Goal: Find specific page/section: Find specific page/section

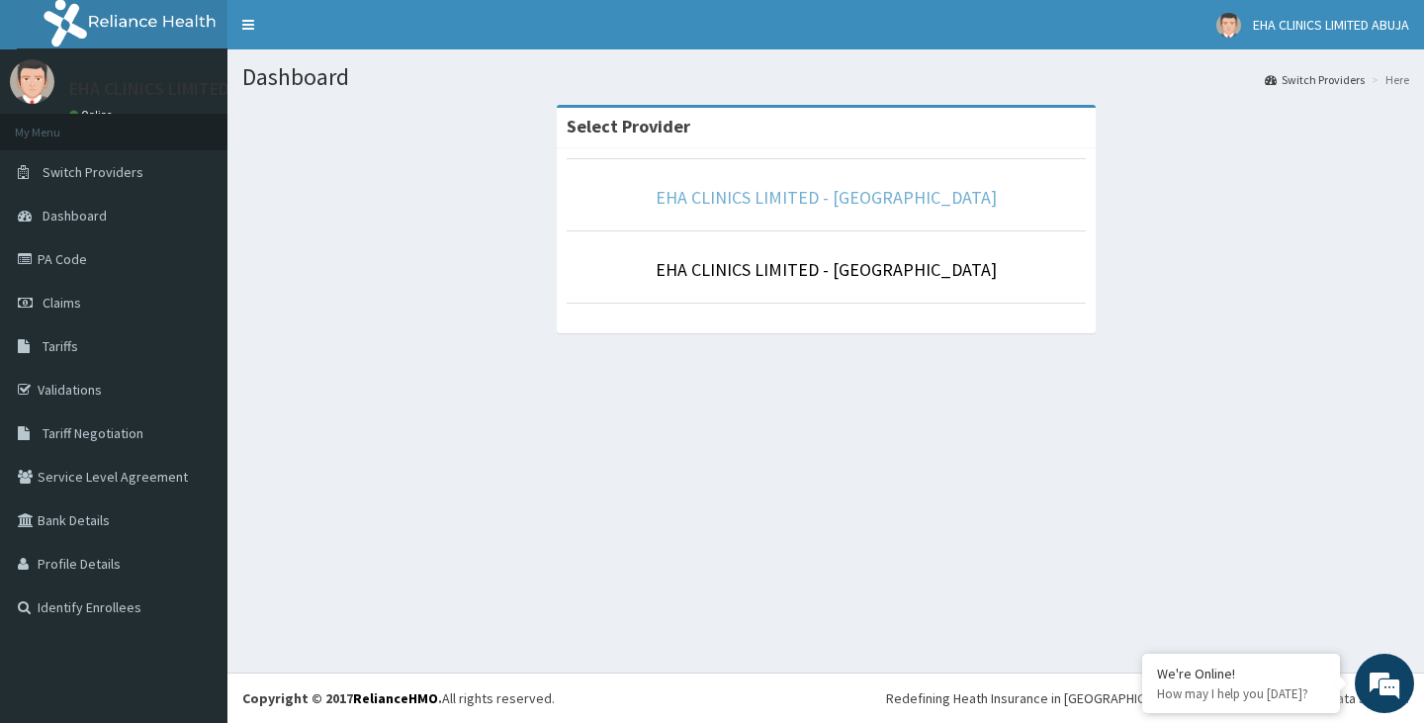
click at [870, 199] on link "EHA CLINICS LIMITED - [GEOGRAPHIC_DATA]" at bounding box center [826, 197] width 341 height 23
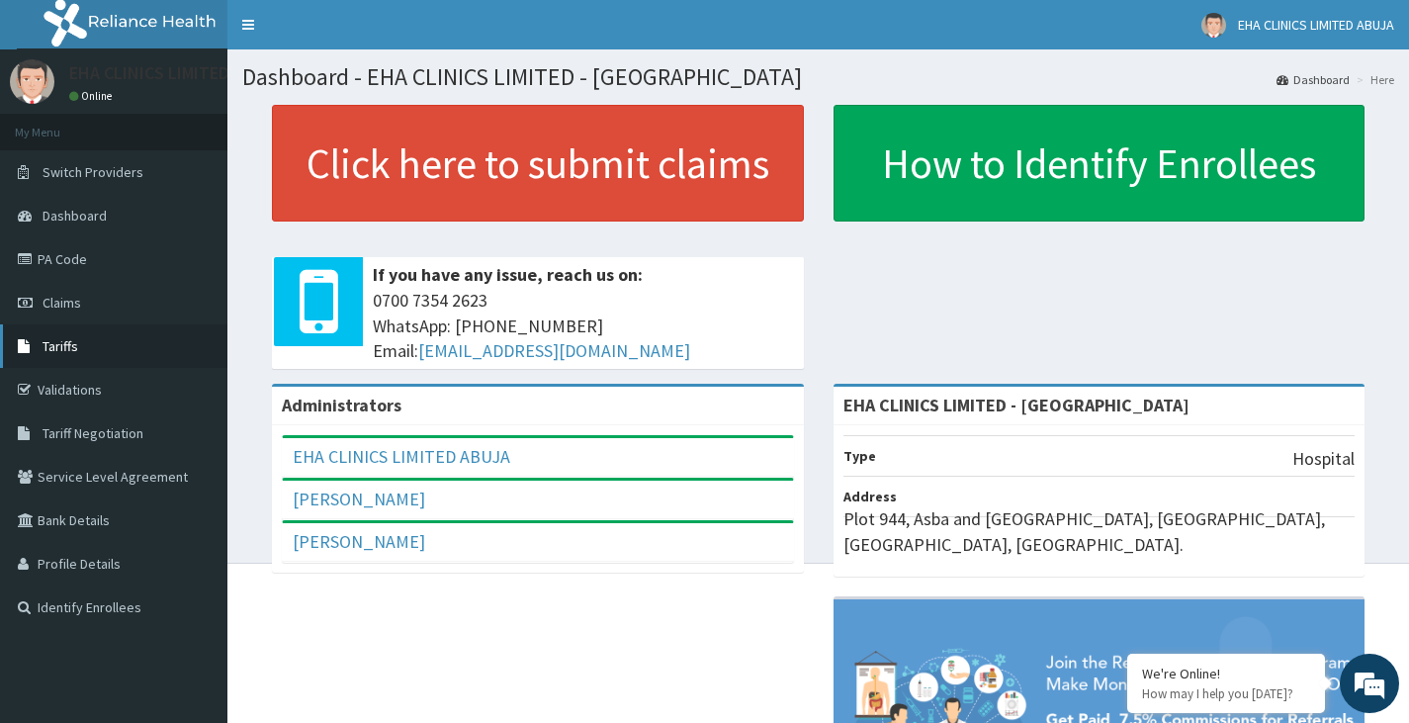
click at [174, 328] on link "Tariffs" at bounding box center [113, 346] width 227 height 44
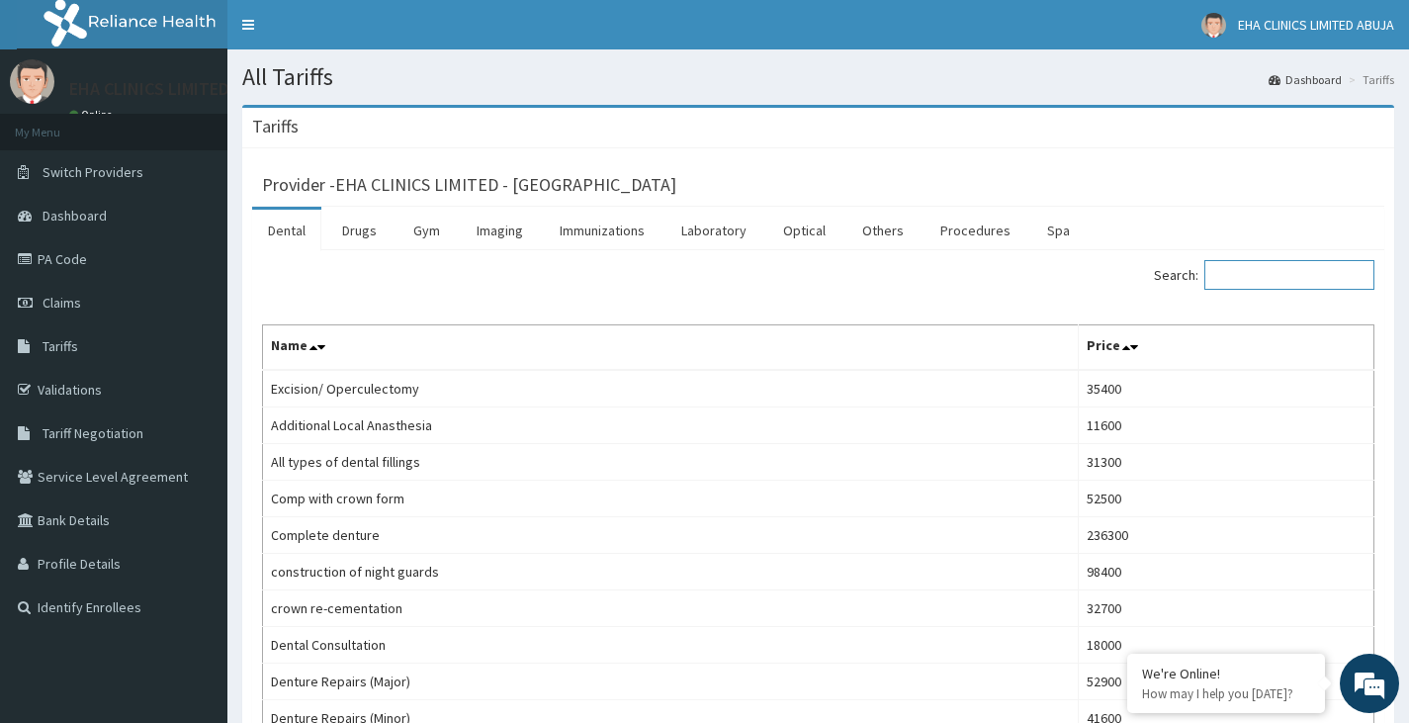
click at [1309, 277] on input "Search:" at bounding box center [1289, 275] width 170 height 30
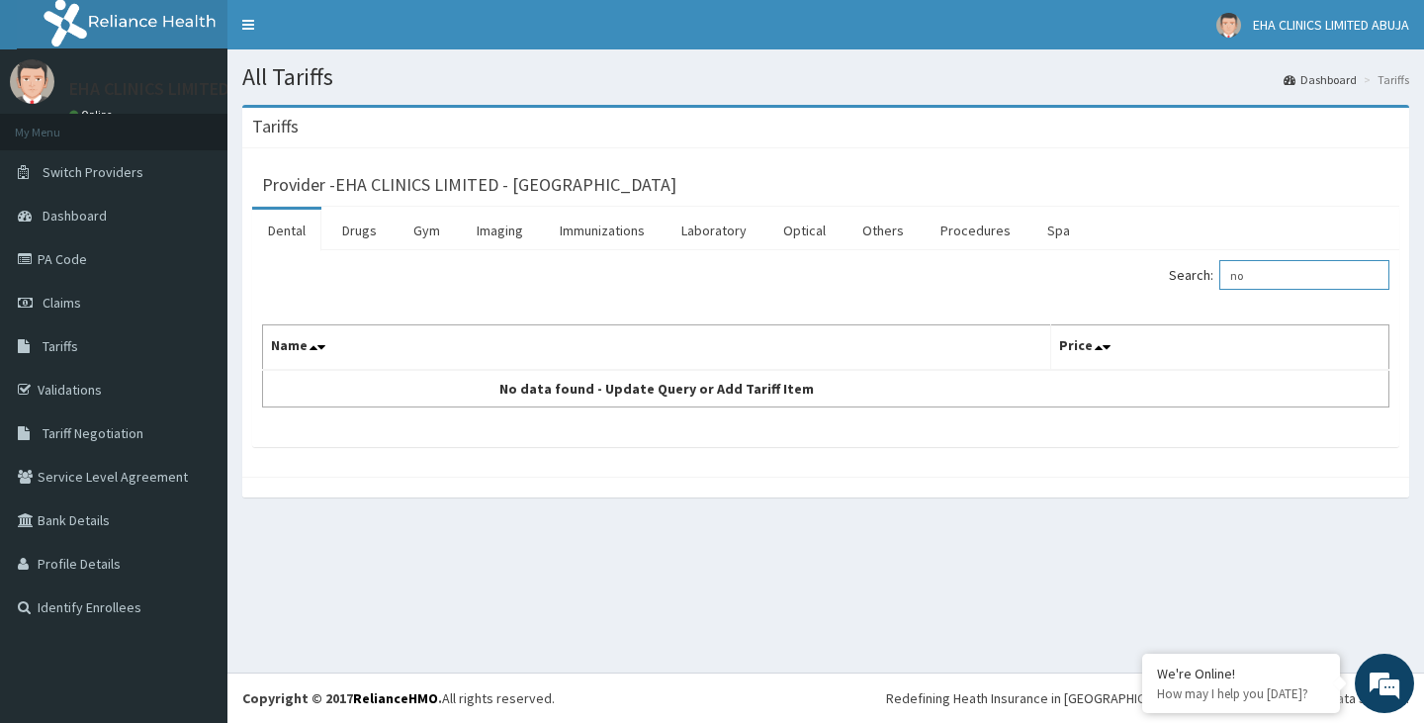
type input "n"
type input "emzorly"
click at [343, 238] on link "Drugs" at bounding box center [359, 231] width 66 height 42
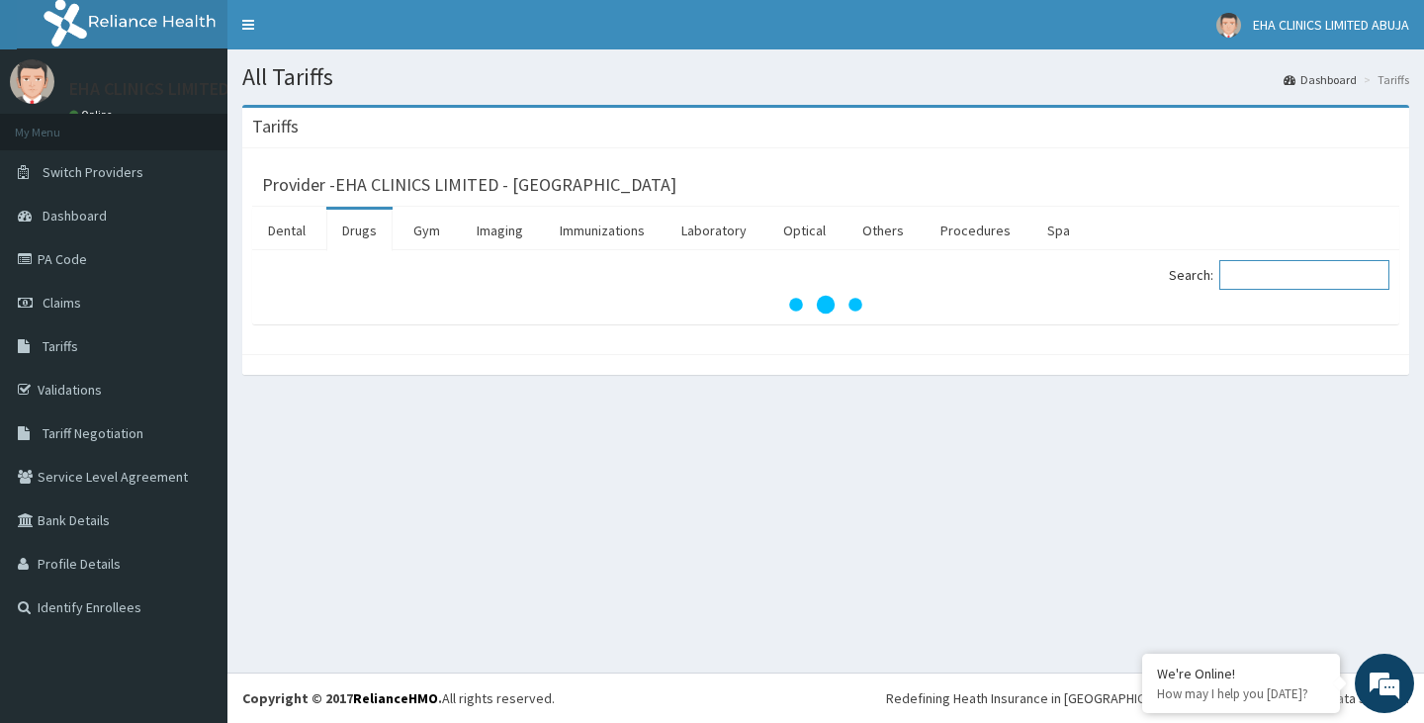
click at [1289, 280] on input "Search:" at bounding box center [1304, 275] width 170 height 30
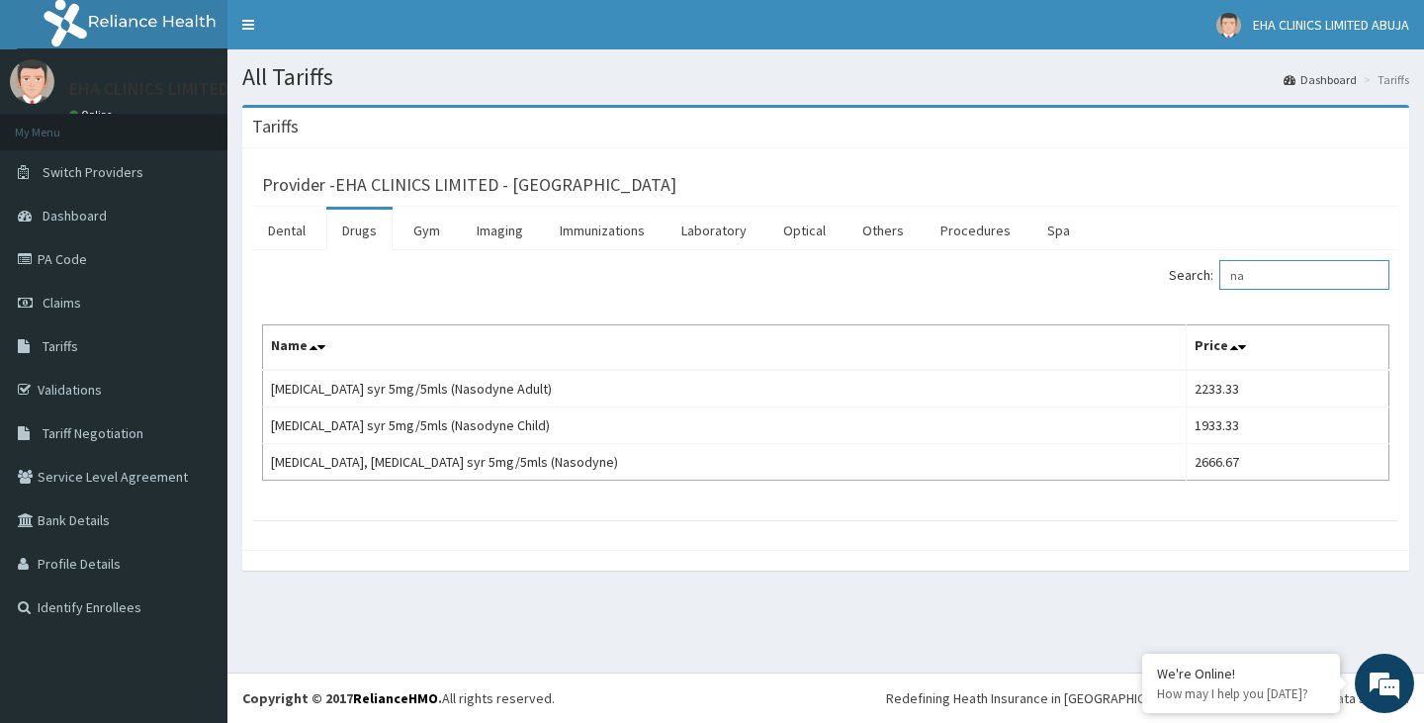
type input "n"
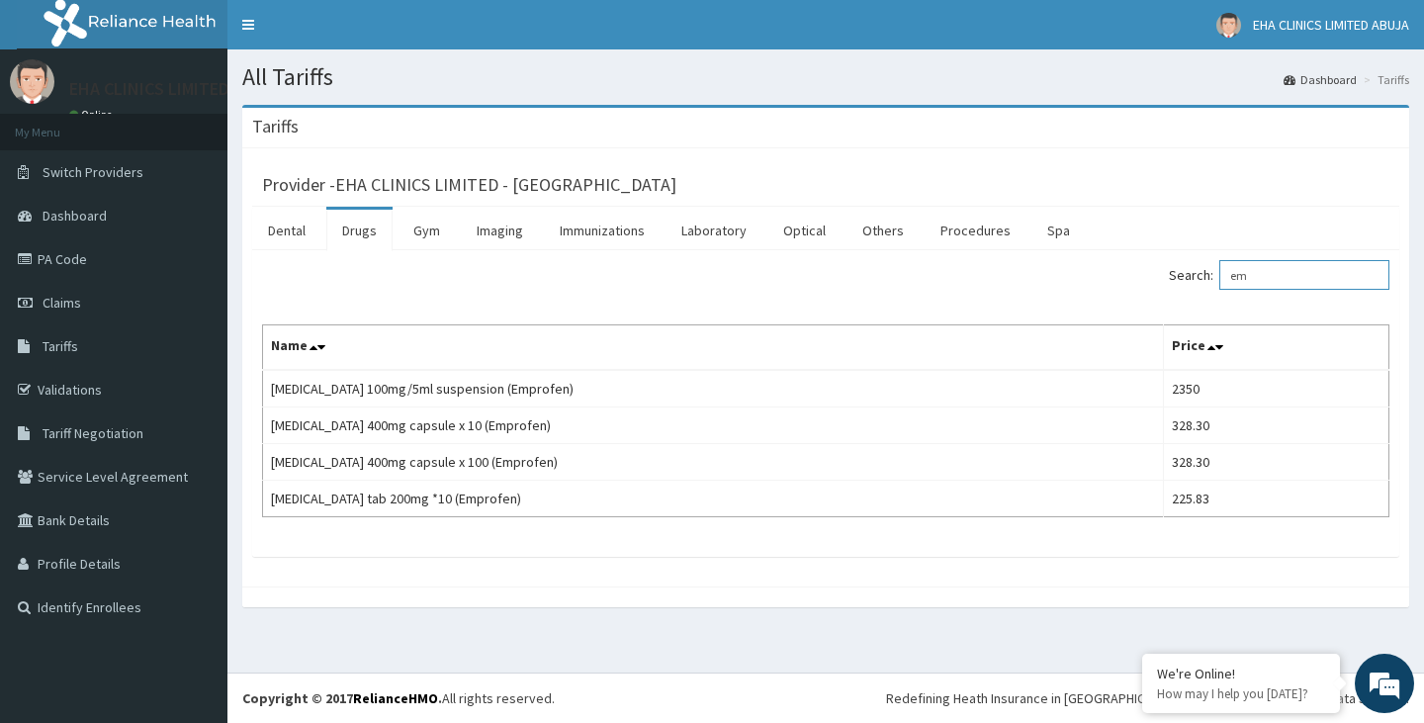
type input "e"
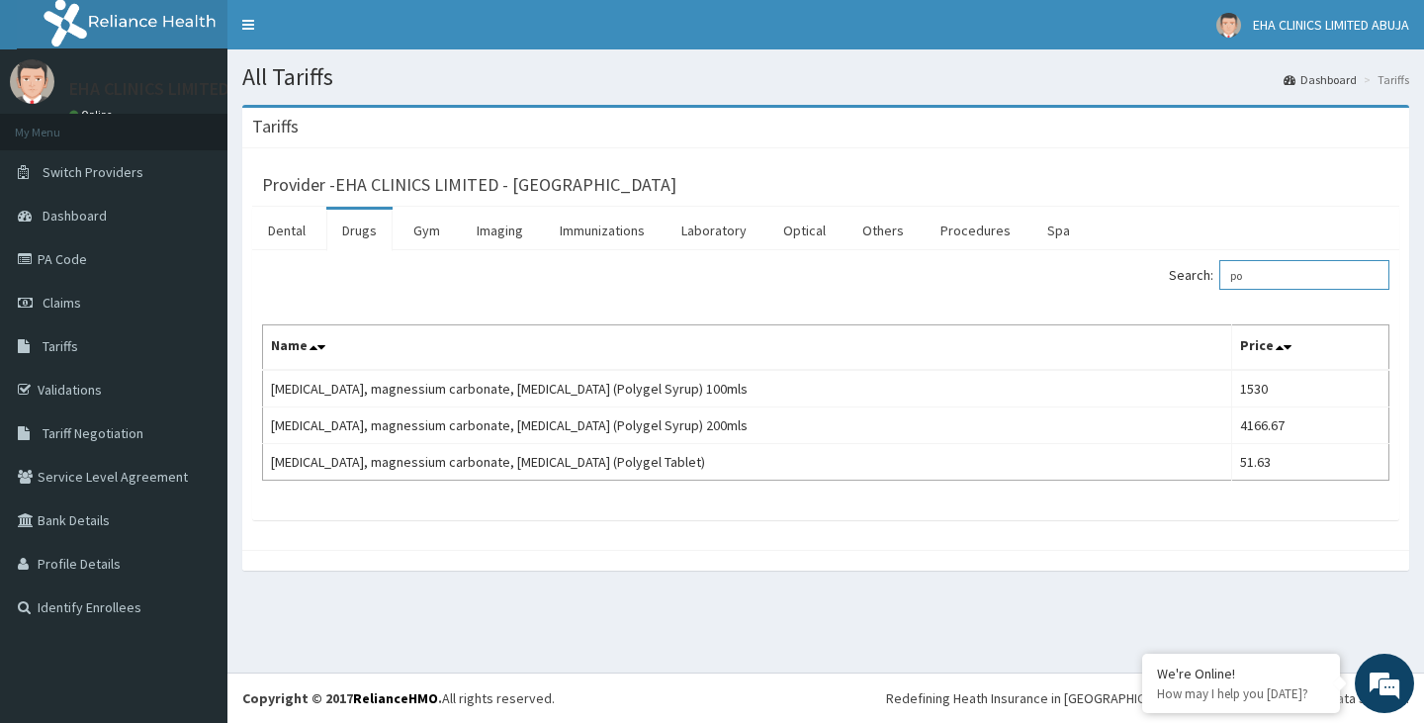
type input "p"
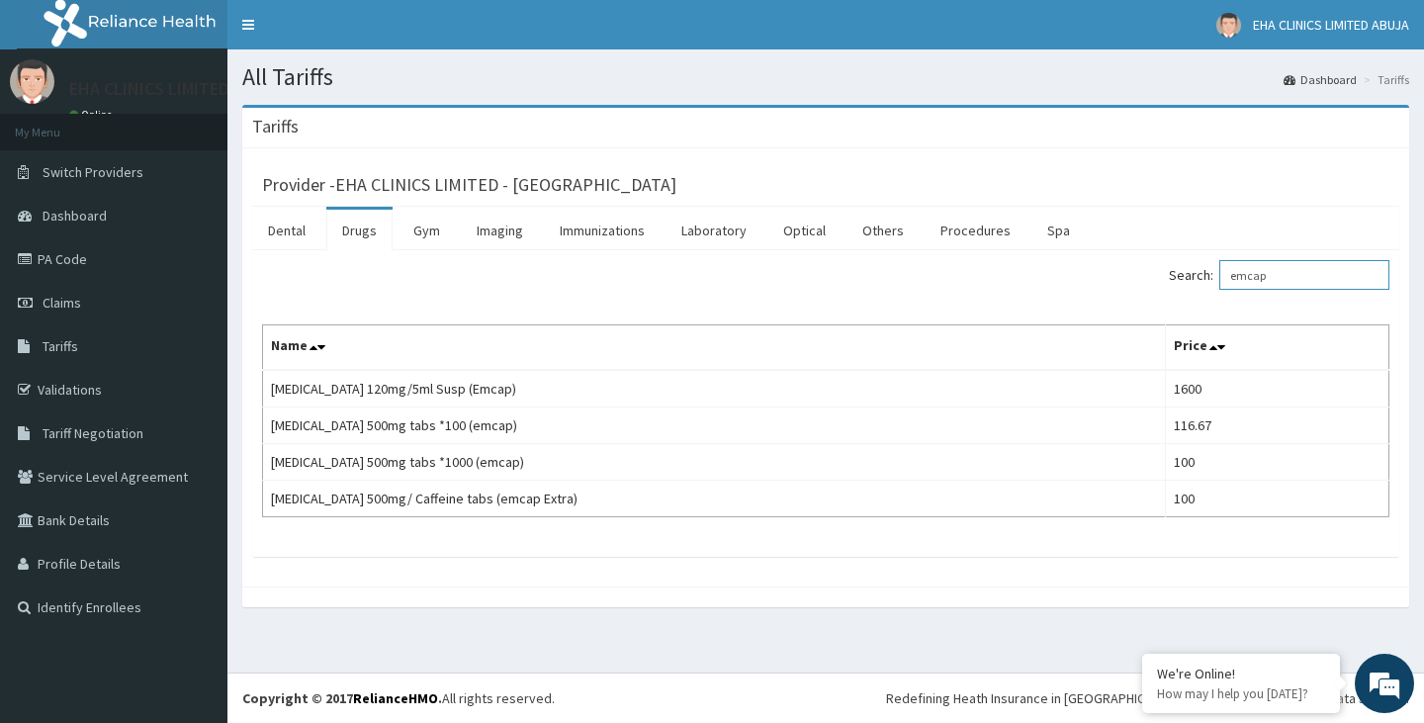
type input "emcap"
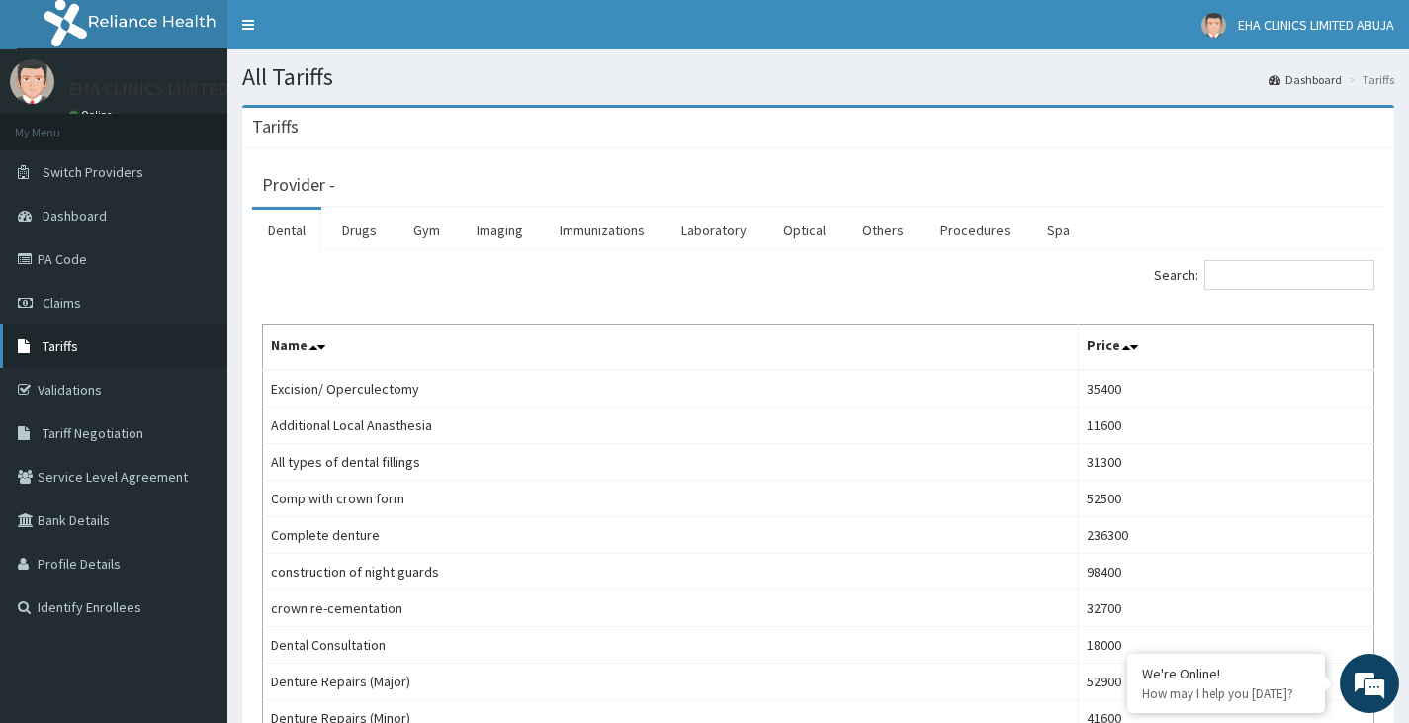
click at [102, 353] on link "Tariffs" at bounding box center [113, 346] width 227 height 44
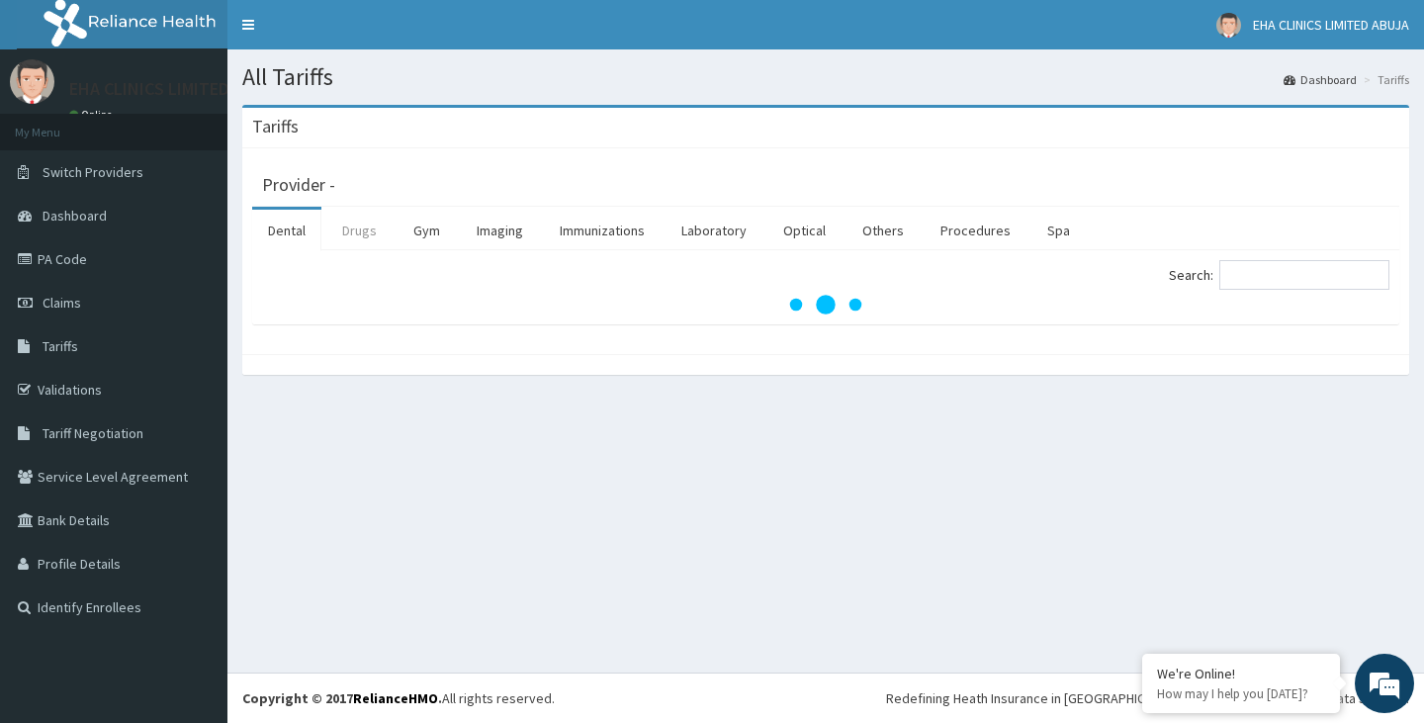
click at [368, 227] on link "Drugs" at bounding box center [359, 231] width 66 height 42
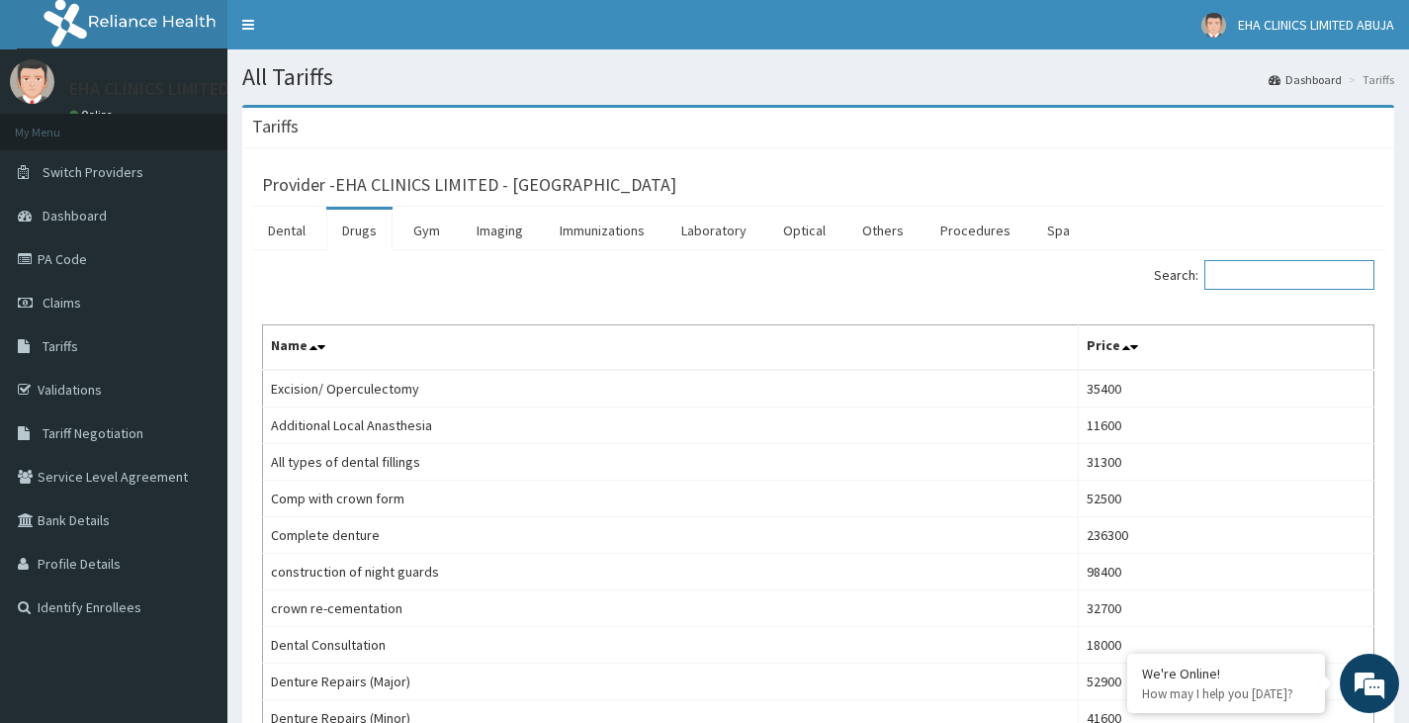
click at [1249, 276] on input "Search:" at bounding box center [1289, 275] width 170 height 30
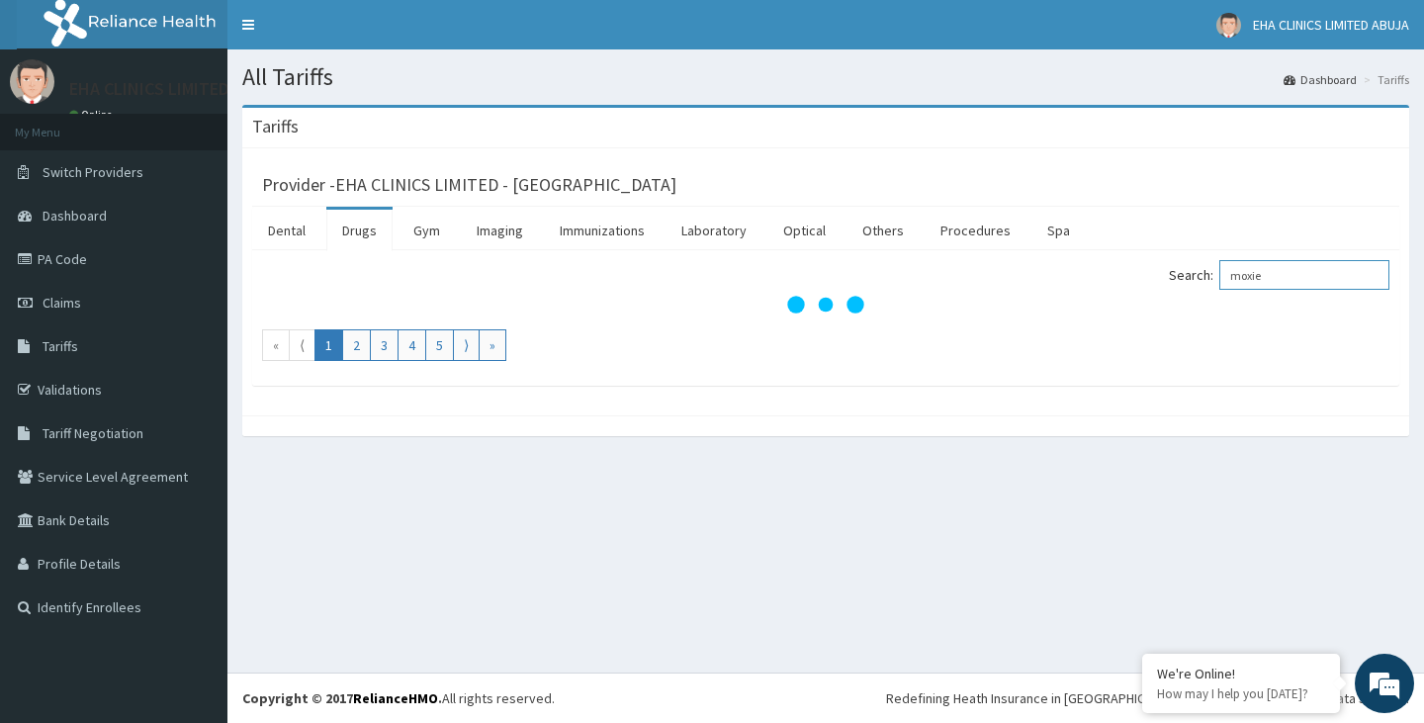
type input "moxie"
